Goal: Task Accomplishment & Management: Complete application form

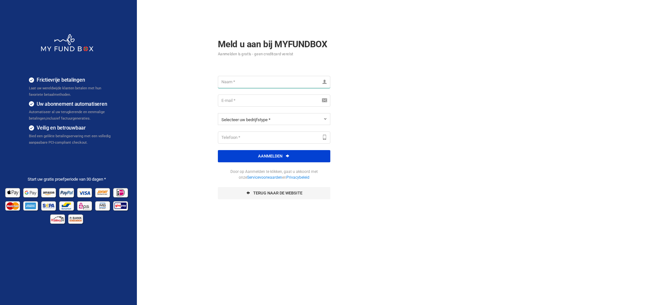
click at [265, 82] on input "text" at bounding box center [274, 82] width 113 height 12
click at [277, 83] on input "katrien@starfacialtowel.be" at bounding box center [274, 82] width 113 height 12
type input "k"
type input "Starfacialtowel"
click at [258, 99] on input "email" at bounding box center [274, 101] width 113 height 12
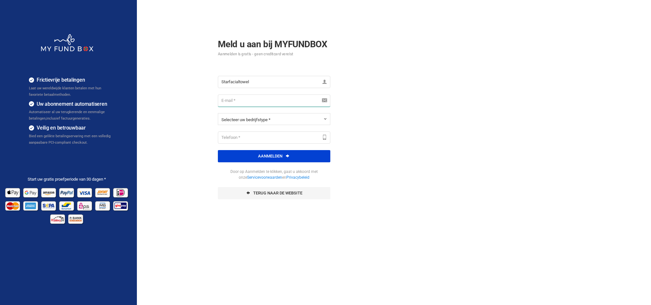
type input "katrien@starfacialtowel.be"
type input "0474973702"
click at [324, 119] on b "button" at bounding box center [324, 118] width 5 height 5
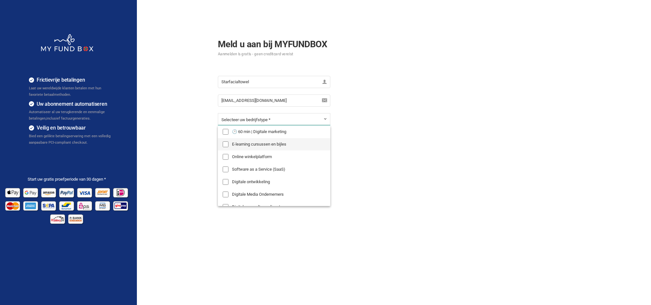
scroll to position [22, 0]
click at [223, 157] on input "Online winkelplatform" at bounding box center [226, 157] width 6 height 6
checkbox input "true"
click at [379, 158] on div "Frictievrije betalingen Laat uw wereldwijde klanten betalen met hun favoriete b…" at bounding box center [326, 160] width 658 height 321
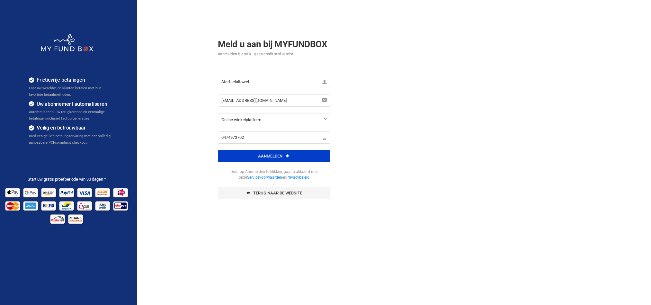
click at [302, 157] on button "Aanmelden" at bounding box center [274, 156] width 113 height 12
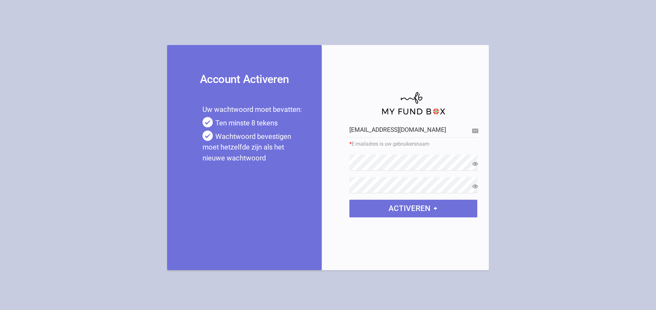
click at [476, 164] on icon at bounding box center [475, 164] width 6 height 6
click at [474, 186] on icon at bounding box center [475, 186] width 6 height 6
click at [423, 209] on button "activeren" at bounding box center [413, 209] width 128 height 18
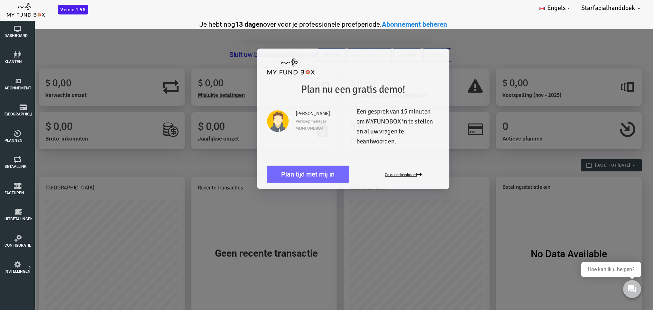
scroll to position [2, 0]
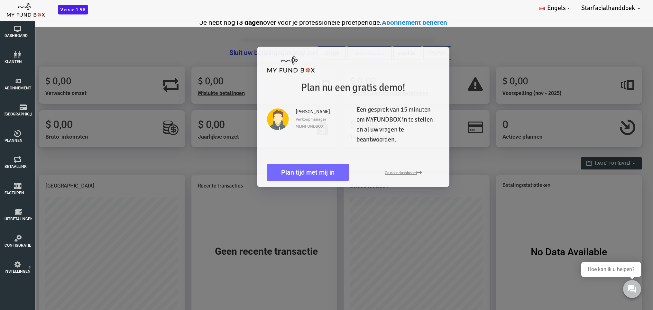
click at [453, 58] on div "Plan nu een gratis demo! Sameer Ahmed Verkoopmanager MIJNFUNDBOX Een gesprek va…" at bounding box center [313, 182] width 626 height 310
click at [338, 183] on div "Plan nu een gratis demo! Sameer Ahmed Verkoopmanager MIJNFUNDBOX Een gesprek va…" at bounding box center [327, 117] width 186 height 140
click at [211, 158] on div "Plan nu een gratis demo! Sameer Ahmed Verkoopmanager MIJNFUNDBOX Een gesprek va…" at bounding box center [313, 182] width 626 height 310
click at [281, 168] on font "Plan tijd met mij in" at bounding box center [281, 172] width 53 height 8
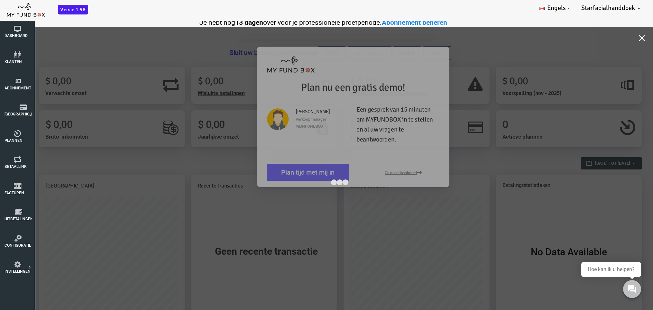
click at [447, 59] on div at bounding box center [313, 182] width 626 height 310
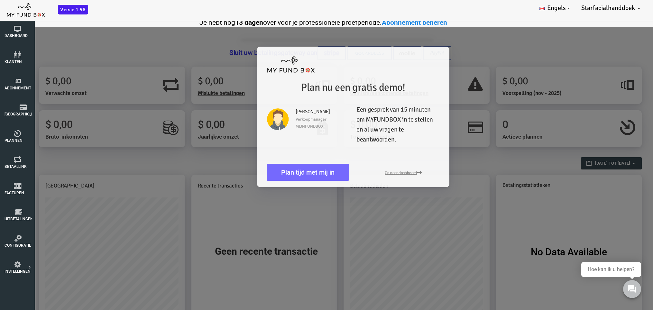
click at [464, 51] on div "Plan nu een gratis demo! Sameer Ahmed Verkoopmanager MIJNFUNDBOX Een gesprek va…" at bounding box center [313, 182] width 626 height 310
drag, startPoint x: 219, startPoint y: 44, endPoint x: 228, endPoint y: 44, distance: 9.3
click at [228, 44] on div "Plan nu een gratis demo! Sameer Ahmed Verkoopmanager MIJNFUNDBOX Een gesprek va…" at bounding box center [313, 182] width 626 height 310
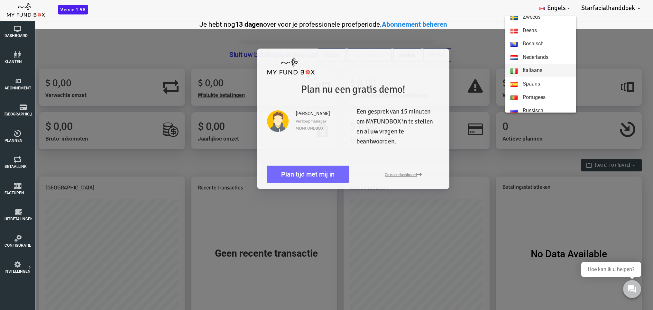
scroll to position [74, 0]
click at [531, 56] on font "Nederlands" at bounding box center [535, 58] width 26 height 6
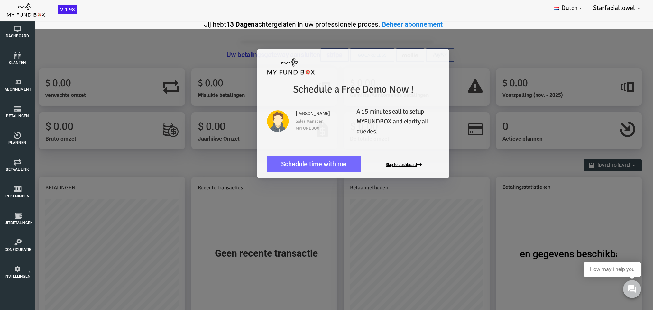
click at [375, 164] on button "Skip to dashboard" at bounding box center [378, 164] width 39 height 5
